Goal: Task Accomplishment & Management: Use online tool/utility

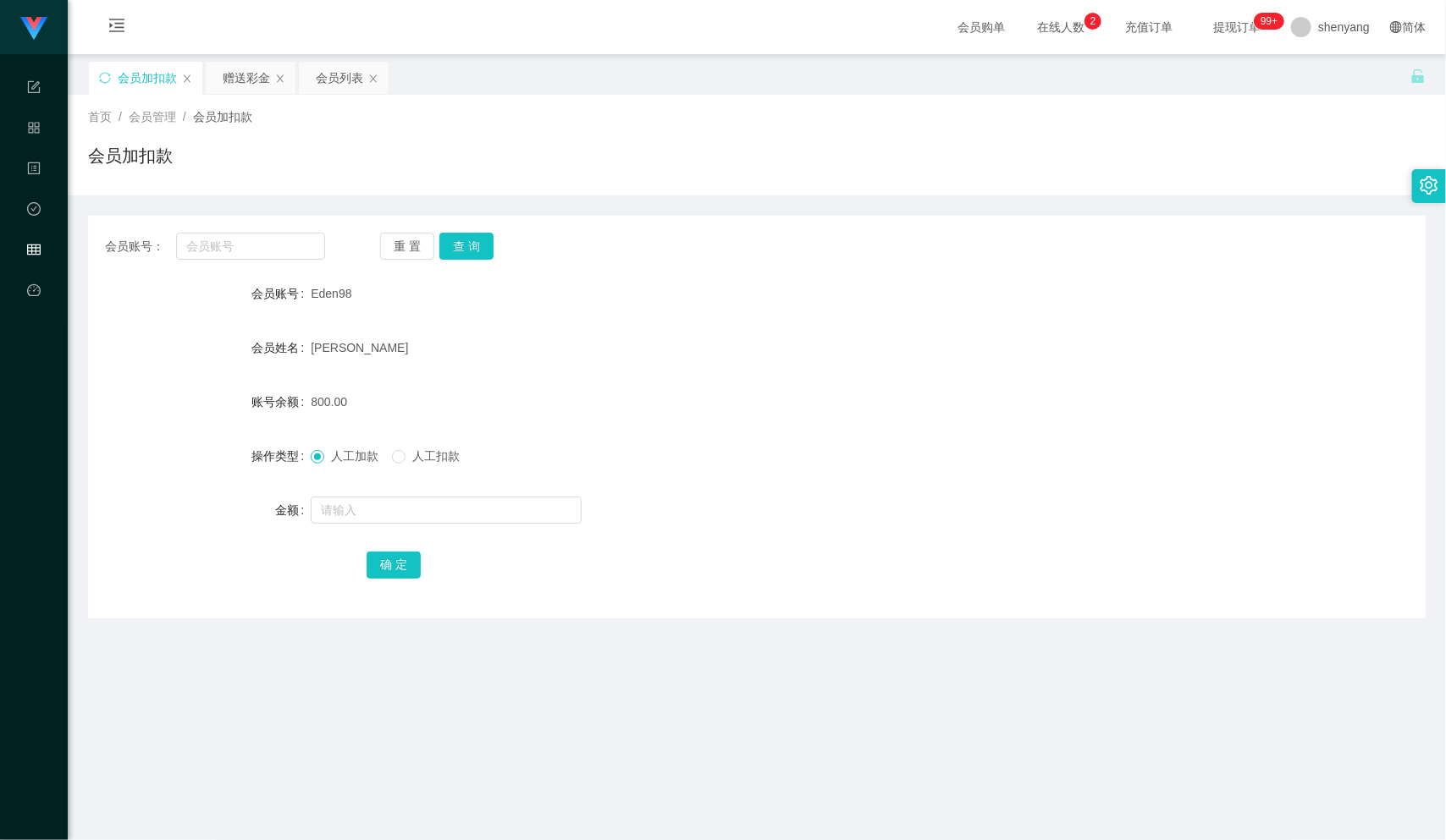
scroll to position [1, 0]
click at [226, 236] on input "text" at bounding box center [251, 246] width 149 height 27
paste input "VERENATAI"
type input "VERENATAI"
click at [460, 232] on button "查 询" at bounding box center [466, 246] width 54 height 27
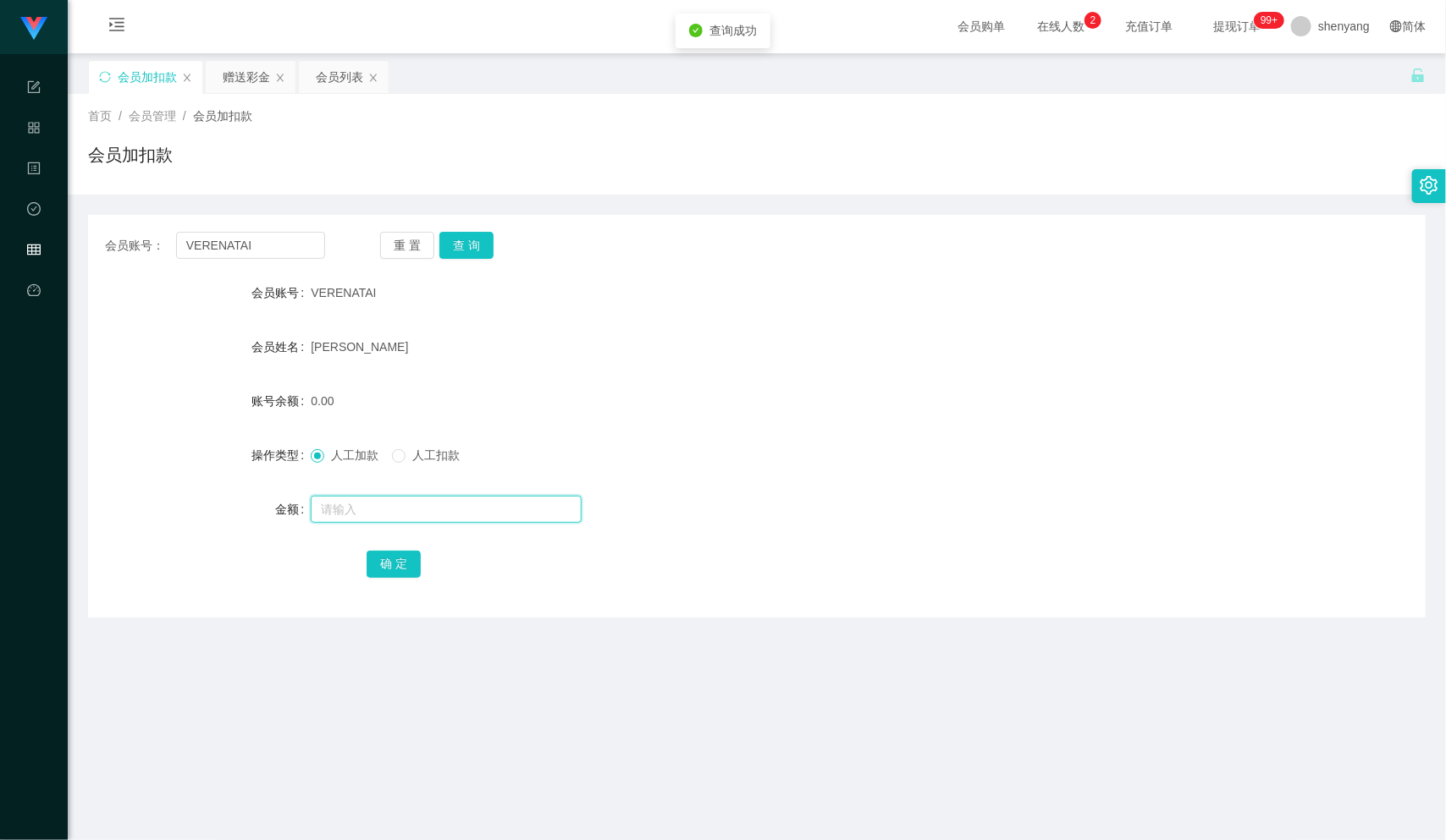
click at [402, 501] on input "text" at bounding box center [446, 509] width 271 height 27
type input "500"
click at [386, 563] on button "确 定" at bounding box center [393, 564] width 54 height 27
drag, startPoint x: 146, startPoint y: 250, endPoint x: 99, endPoint y: 253, distance: 47.1
click at [88, 253] on div "会员账号： VERENATAI 重 置 查 询" at bounding box center [756, 246] width 1337 height 27
